Goal: Check status: Check status

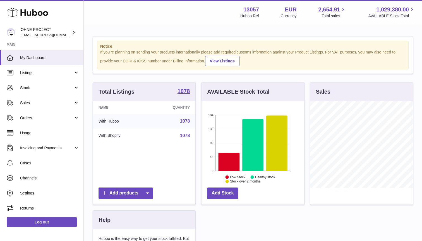
scroll to position [87, 103]
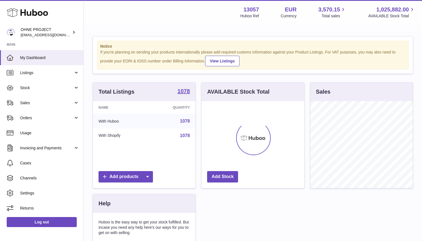
scroll to position [87, 103]
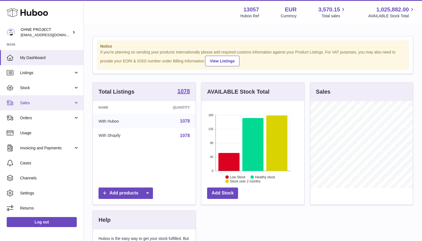
click at [27, 105] on span "Sales" at bounding box center [46, 102] width 53 height 5
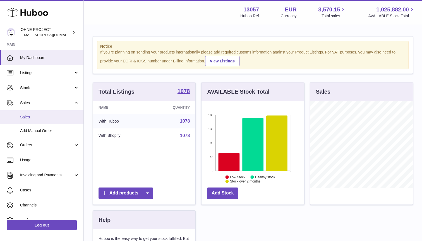
click at [30, 116] on span "Sales" at bounding box center [49, 117] width 59 height 5
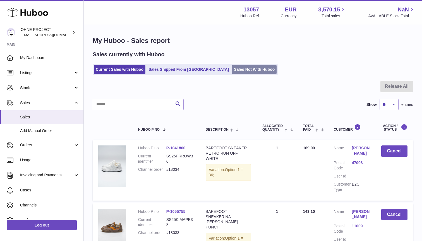
click at [232, 73] on link "Sales Not With Huboo" at bounding box center [254, 69] width 45 height 9
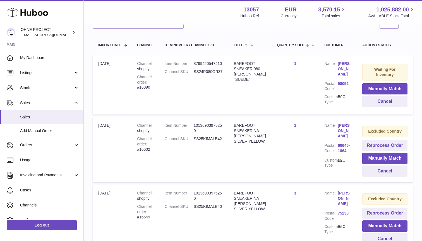
scroll to position [103, 0]
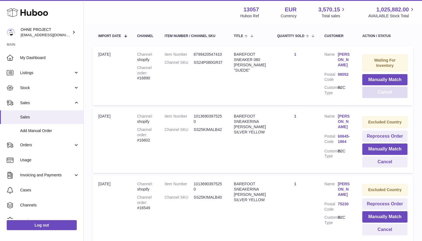
click at [386, 93] on button "Cancel" at bounding box center [384, 92] width 45 height 11
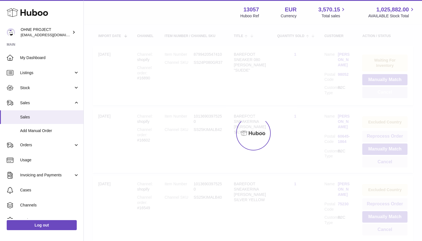
scroll to position [84, 0]
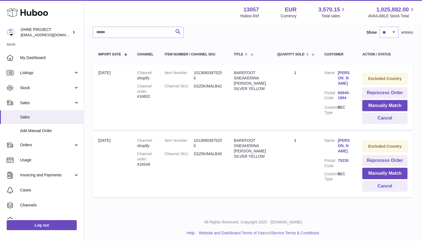
click at [143, 162] on div "Channel order #16549" at bounding box center [145, 160] width 16 height 16
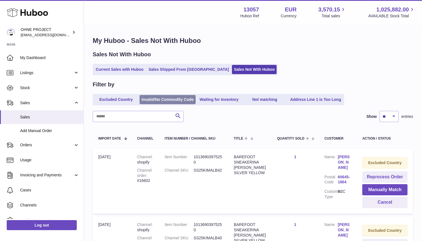
scroll to position [0, 0]
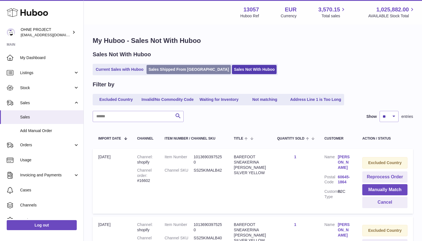
click at [163, 70] on link "Sales Shipped From Huboo" at bounding box center [189, 69] width 84 height 9
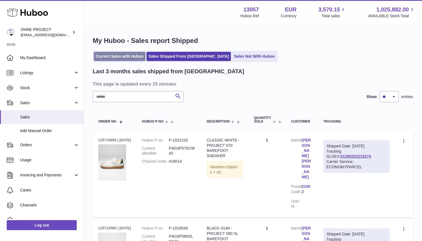
click at [125, 60] on link "Current Sales with Huboo" at bounding box center [120, 56] width 52 height 9
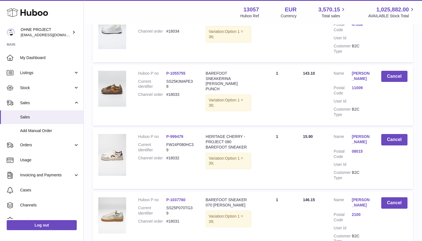
scroll to position [139, 0]
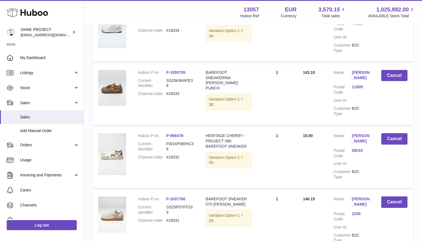
click at [308, 137] on span "15.90" at bounding box center [308, 136] width 10 height 4
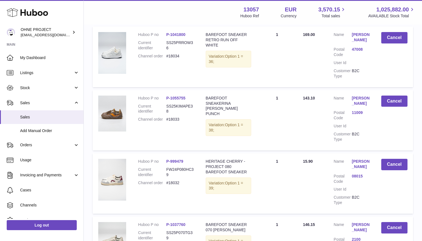
scroll to position [134, 0]
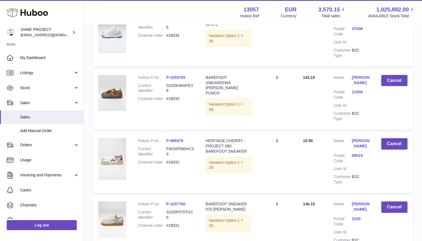
click at [175, 162] on dd "#18032" at bounding box center [180, 162] width 28 height 5
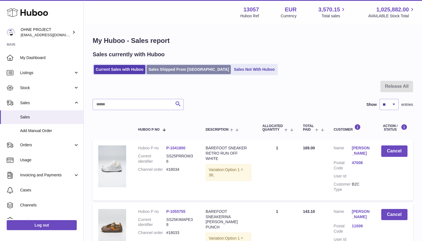
scroll to position [0, 0]
